Goal: Communication & Community: Answer question/provide support

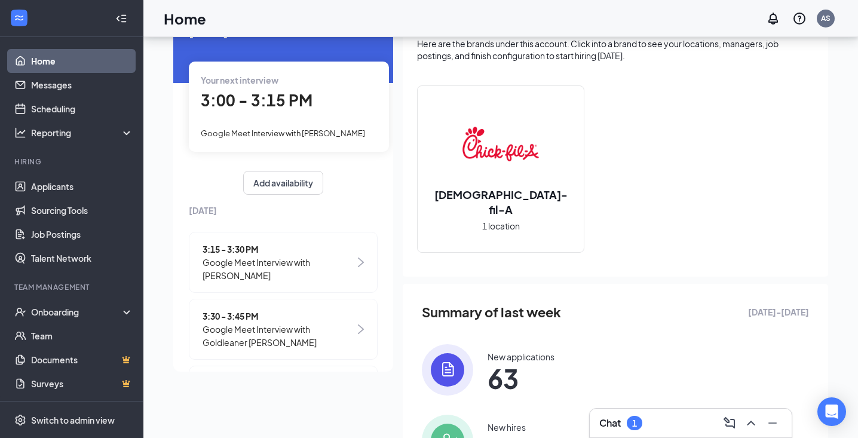
scroll to position [80, 0]
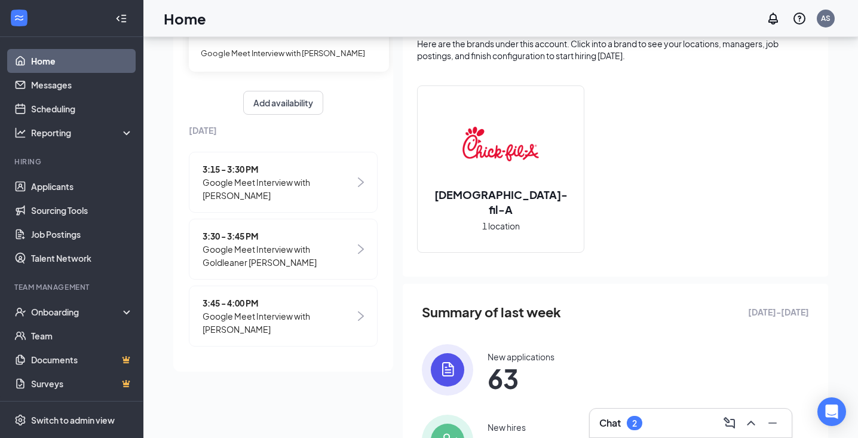
click at [696, 420] on div "Chat 2" at bounding box center [690, 422] width 183 height 19
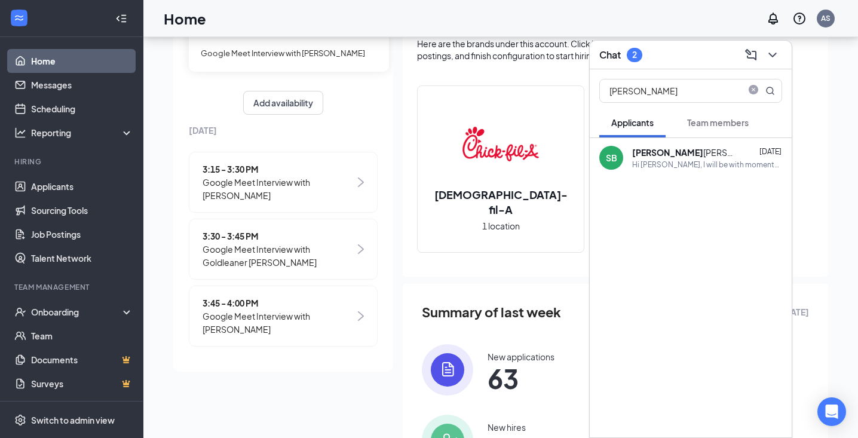
click at [705, 128] on div "Team members" at bounding box center [718, 122] width 62 height 12
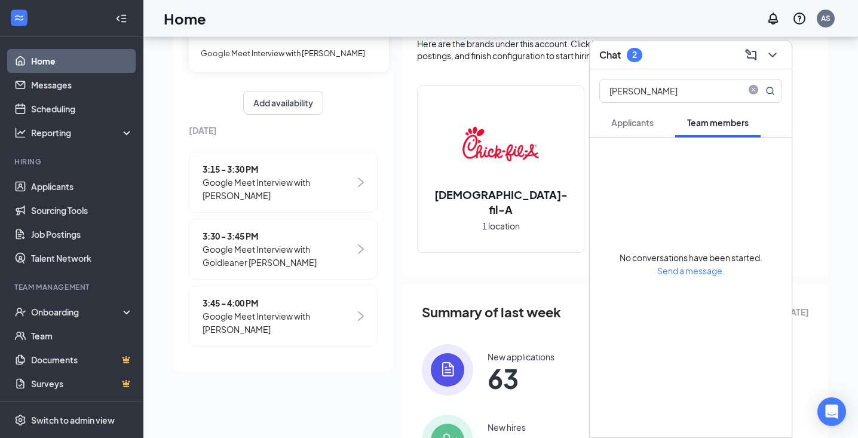
click at [638, 53] on div "2" at bounding box center [635, 55] width 16 height 14
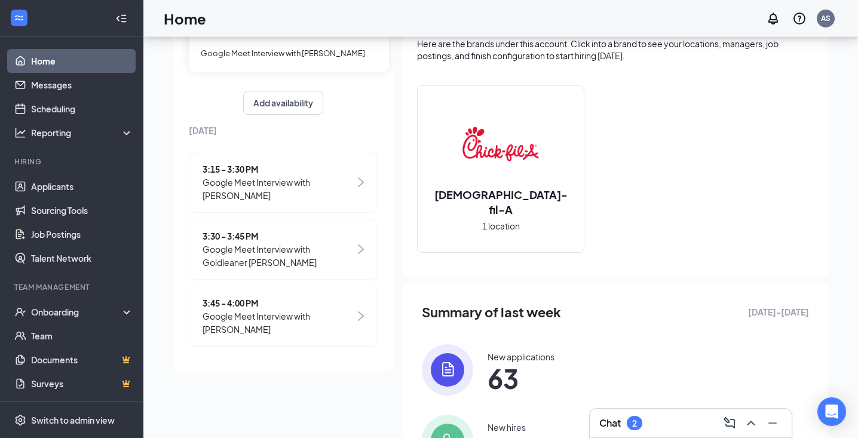
scroll to position [0, 0]
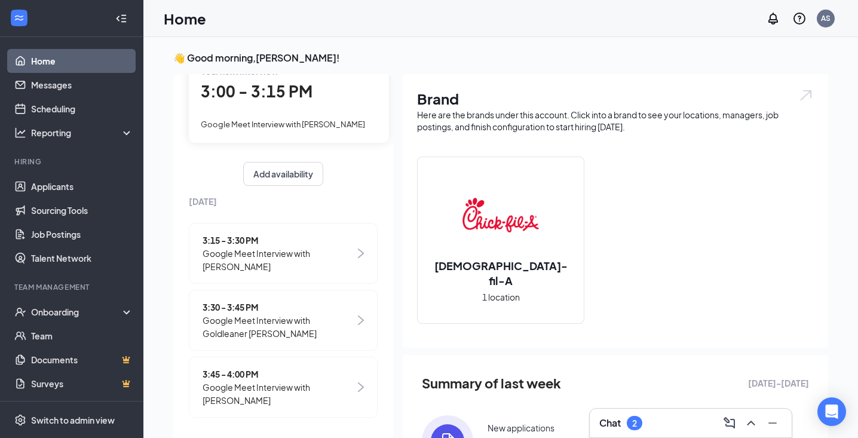
click at [47, 57] on link "Home" at bounding box center [82, 61] width 102 height 24
click at [79, 87] on link "Messages" at bounding box center [82, 85] width 102 height 24
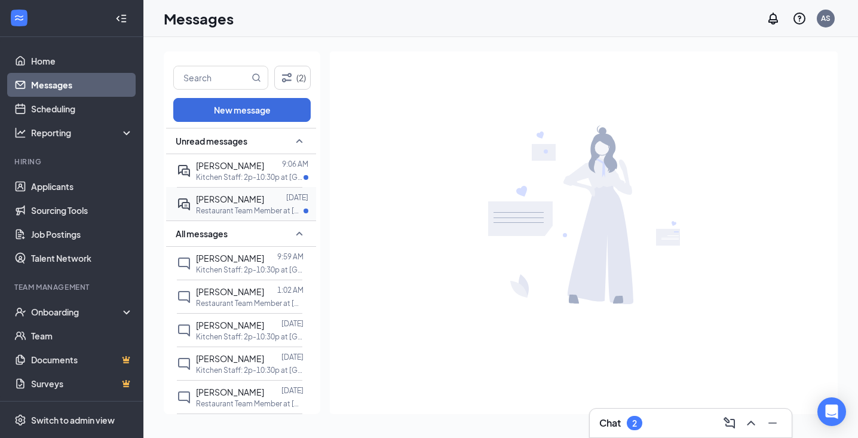
click at [266, 206] on p "Restaurant Team Member at [GEOGRAPHIC_DATA]" at bounding box center [250, 210] width 108 height 10
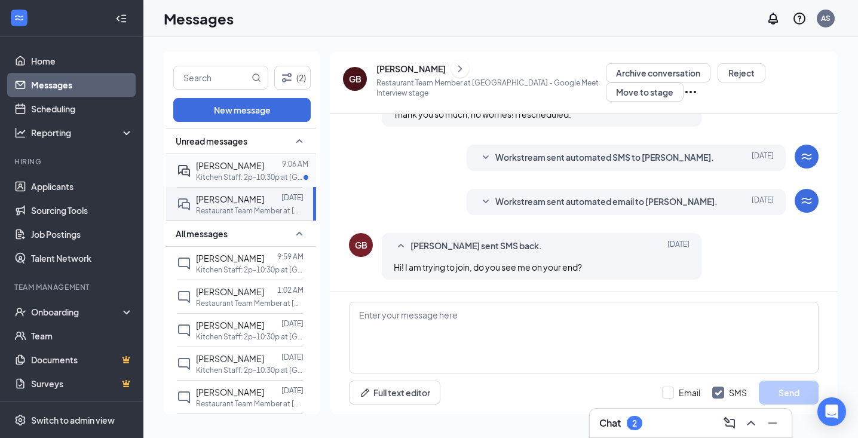
scroll to position [513, 0]
click at [264, 165] on div at bounding box center [273, 165] width 18 height 13
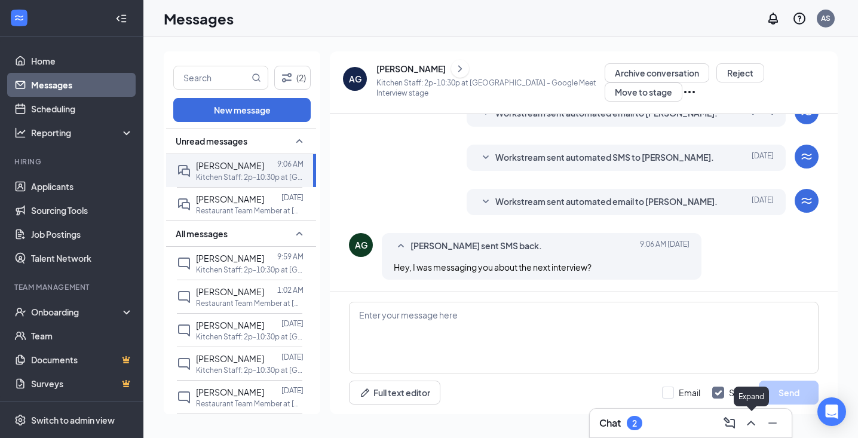
click at [756, 425] on icon "ChevronUp" at bounding box center [751, 423] width 14 height 14
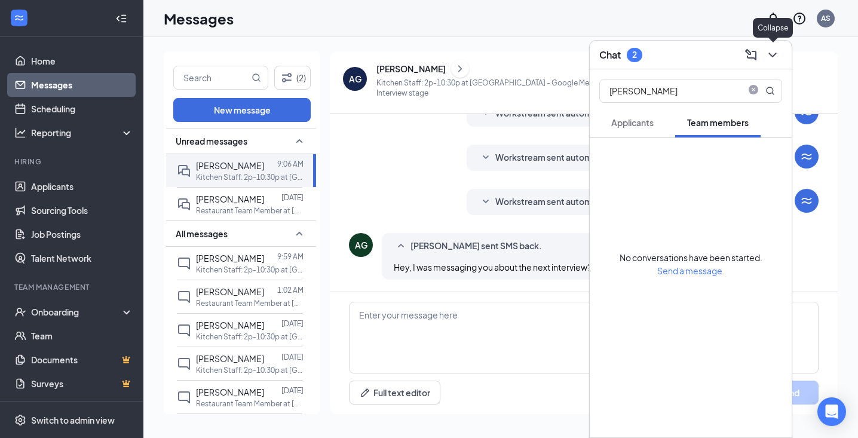
click at [767, 57] on icon "ChevronDown" at bounding box center [772, 55] width 14 height 14
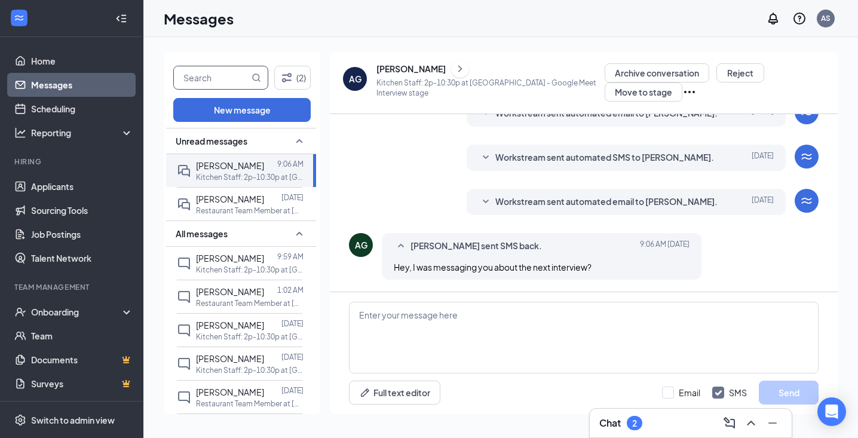
click at [201, 78] on input "text" at bounding box center [211, 77] width 75 height 23
type input "[PERSON_NAME]"
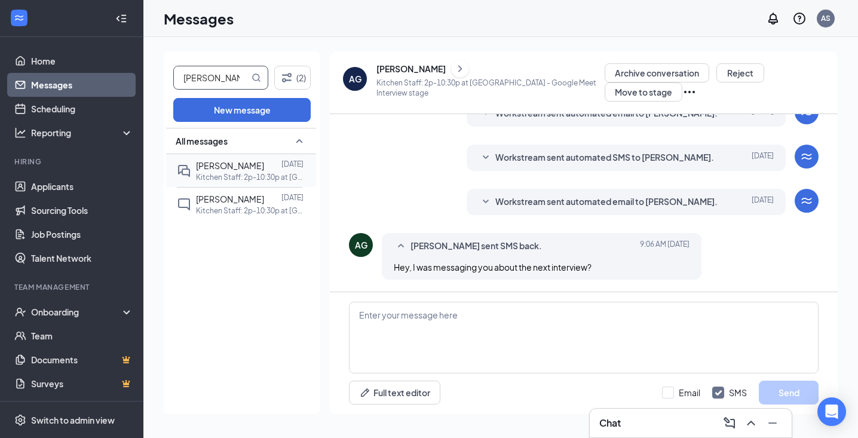
click at [226, 168] on span "[PERSON_NAME]" at bounding box center [230, 165] width 68 height 11
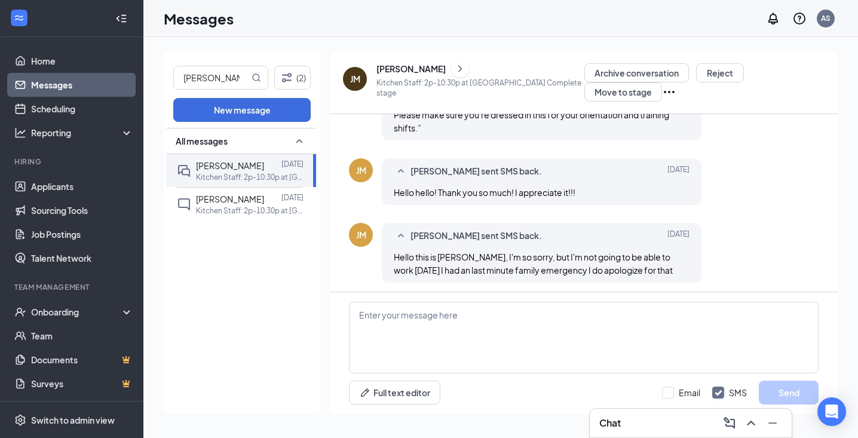
scroll to position [1084, 0]
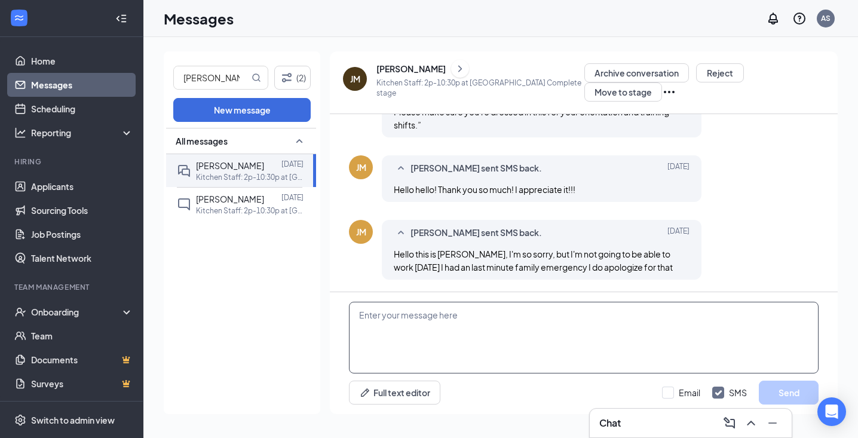
click at [543, 338] on textarea at bounding box center [583, 338] width 469 height 72
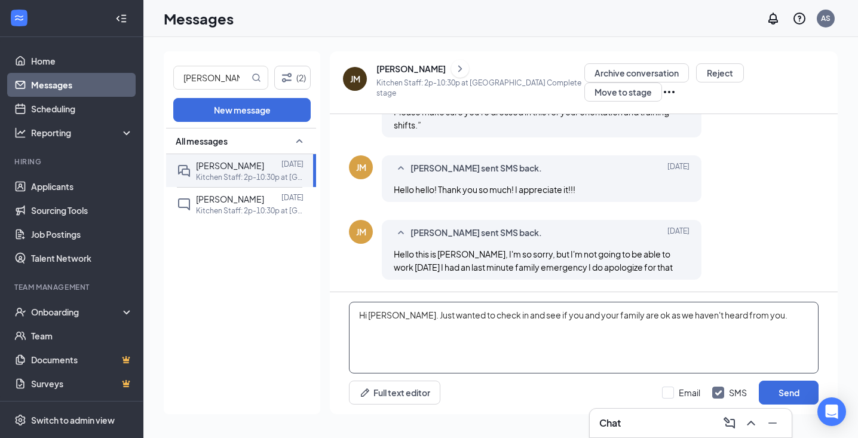
type textarea "Hi [PERSON_NAME]. Just wanted to check in and see if you and your family are ok…"
